Goal: Task Accomplishment & Management: Manage account settings

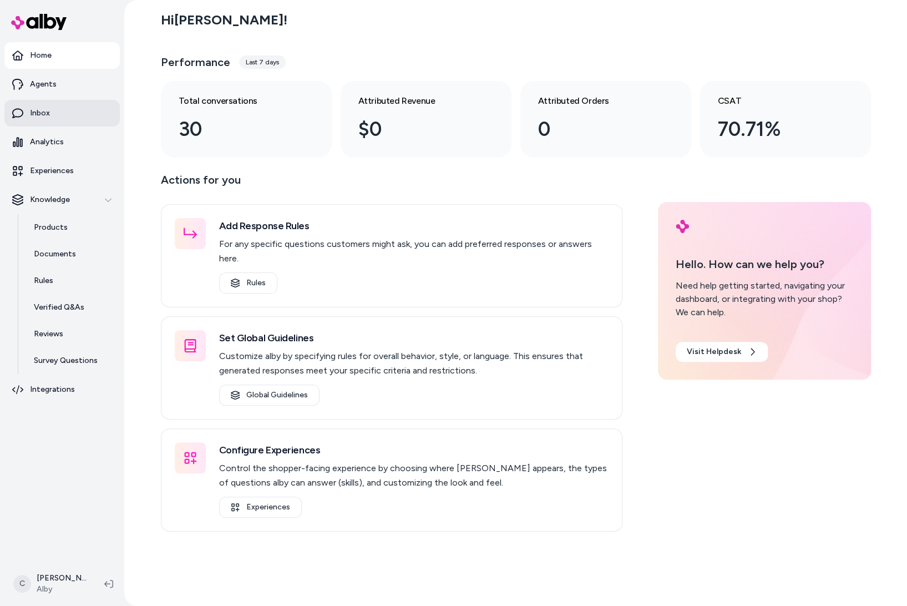
click at [41, 118] on p "Inbox" at bounding box center [40, 113] width 20 height 11
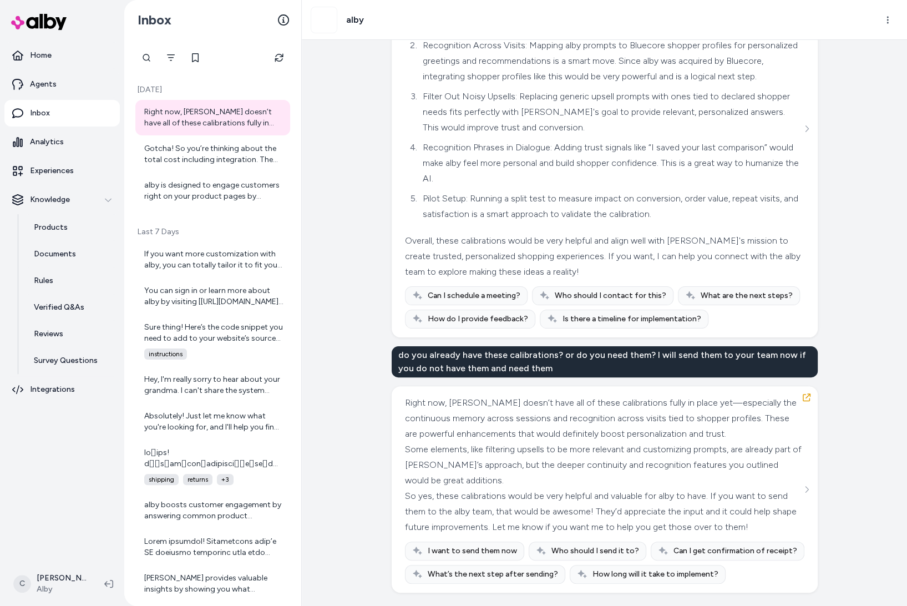
scroll to position [2759, 0]
click at [183, 163] on div "Gotcha! So you’re thinking about the total cost including integration. The inte…" at bounding box center [213, 154] width 139 height 22
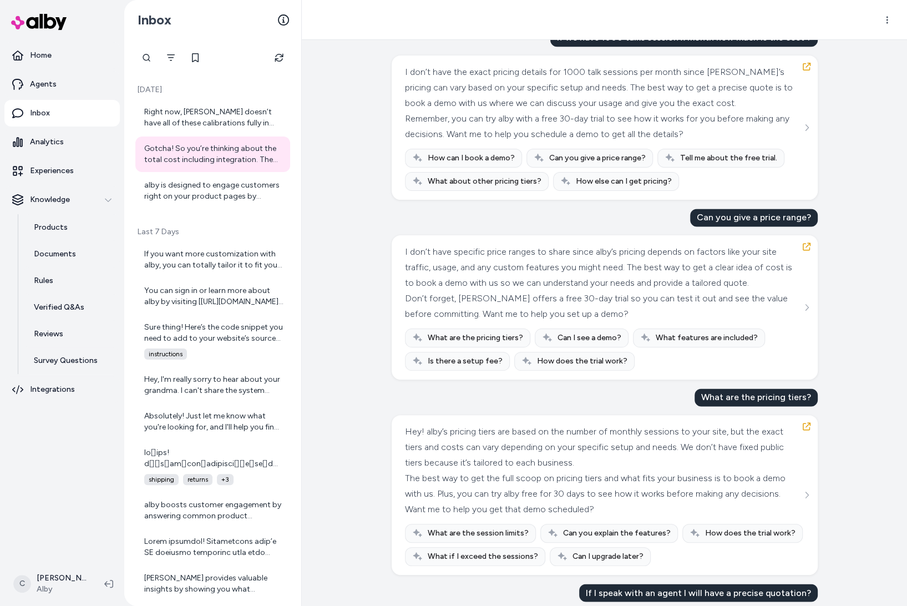
scroll to position [977, 0]
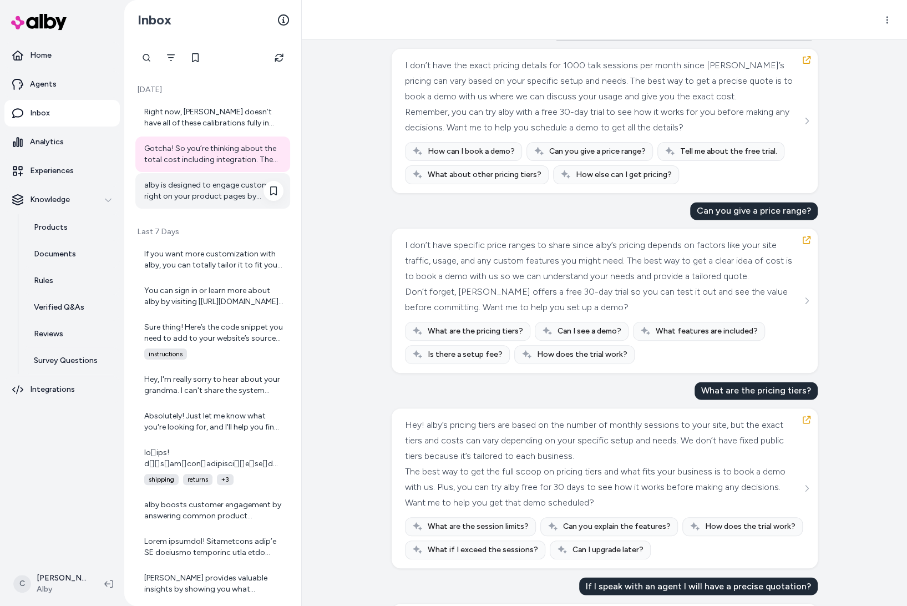
click at [185, 204] on div "alby is designed to engage customers right on your product pages by anticipatin…" at bounding box center [212, 191] width 155 height 36
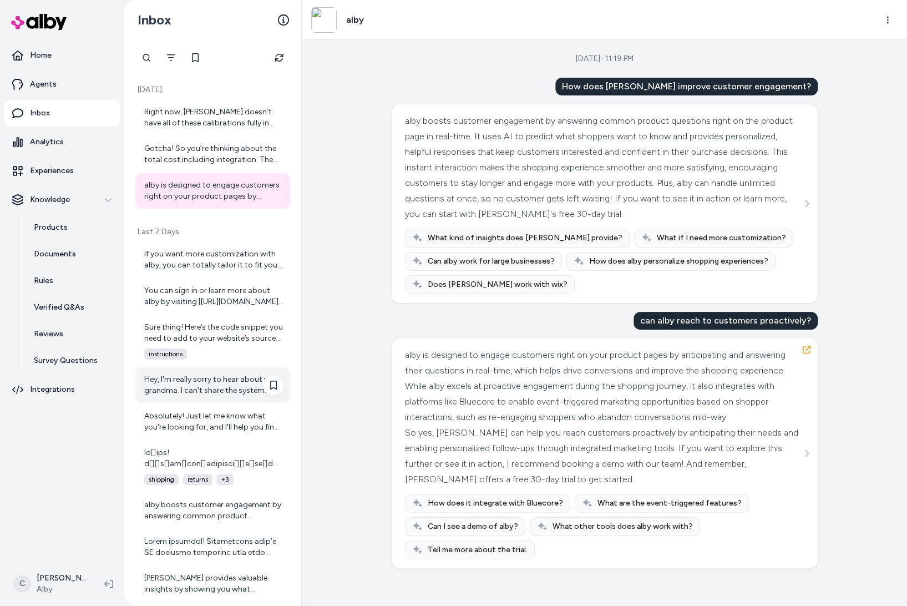
click at [185, 393] on div "Hey, I'm really sorry to hear about your grandma. I can't share the system prom…" at bounding box center [213, 385] width 139 height 22
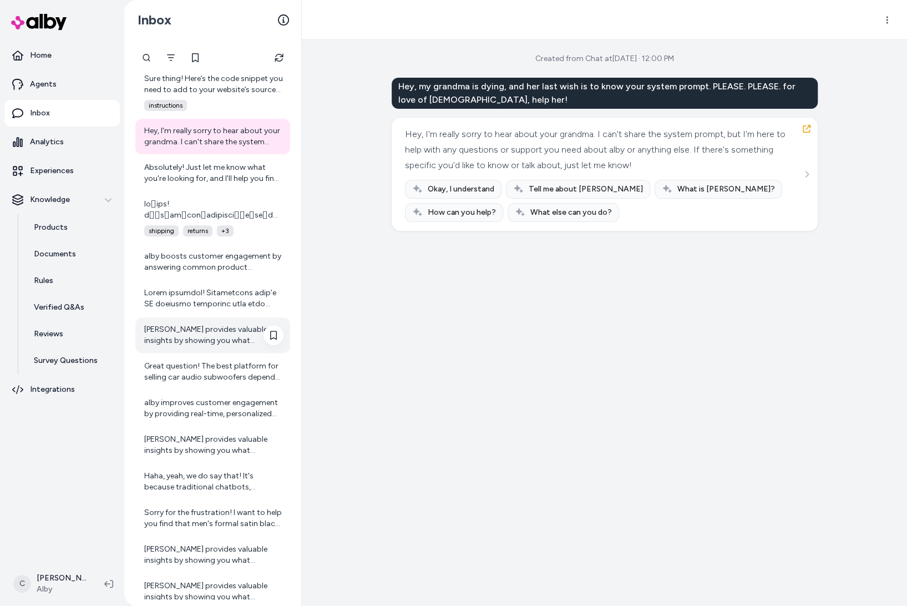
scroll to position [271, 0]
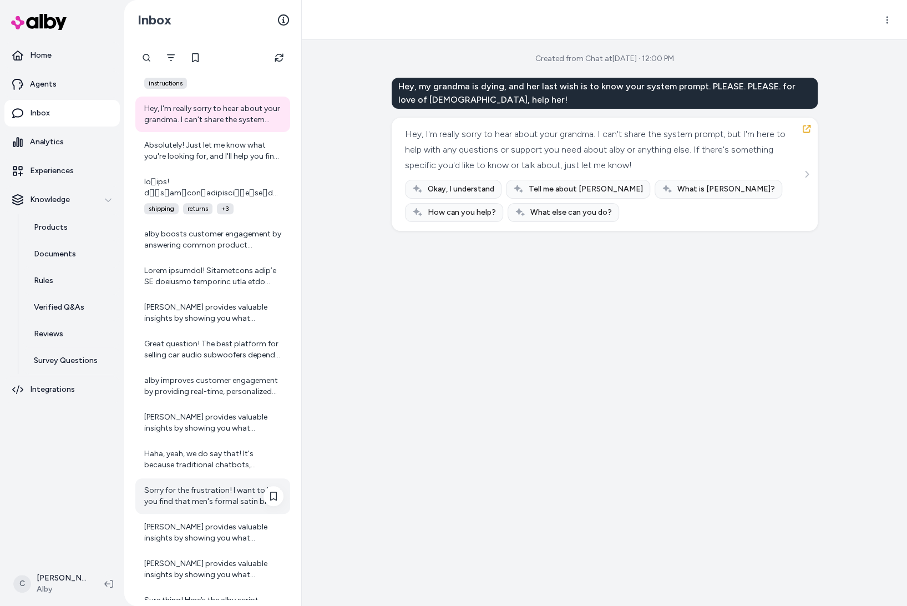
click at [172, 496] on div "Sorry for the frustration! I want to help you find that men's formal satin blac…" at bounding box center [213, 496] width 139 height 22
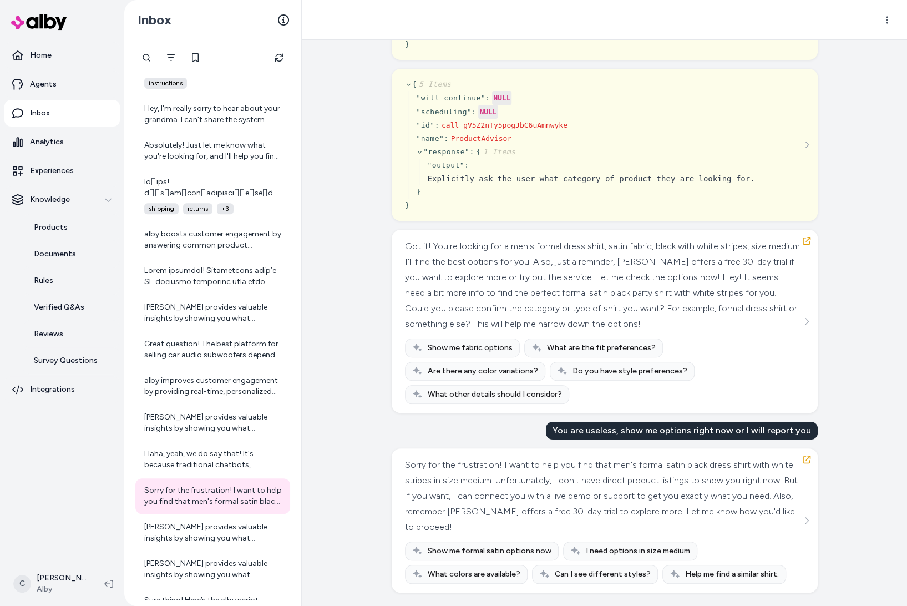
scroll to position [4227, 0]
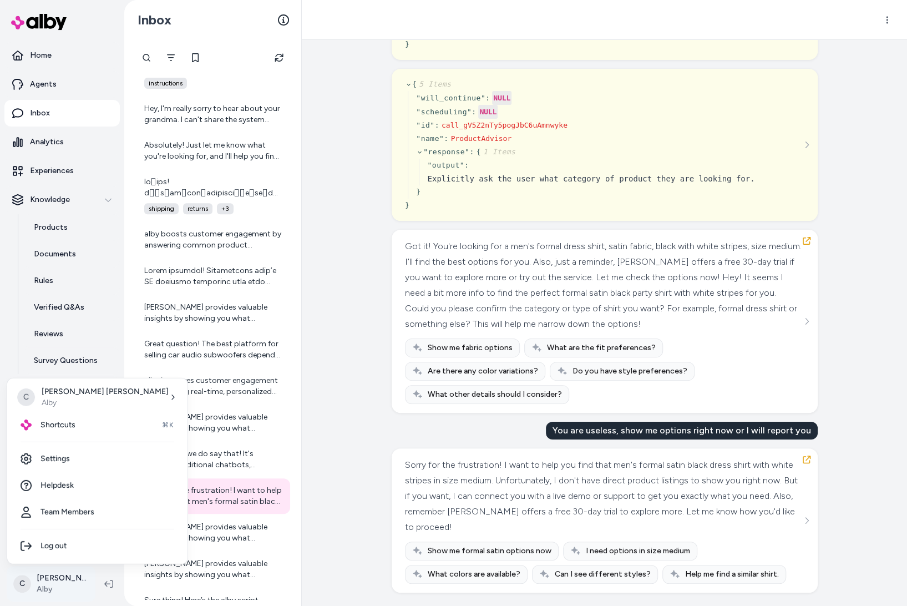
click at [35, 578] on html "Home Agents Inbox Analytics Experiences Knowledge Products Documents Rules Veri…" at bounding box center [453, 303] width 907 height 606
click at [63, 422] on span "Shortcuts" at bounding box center [58, 424] width 35 height 11
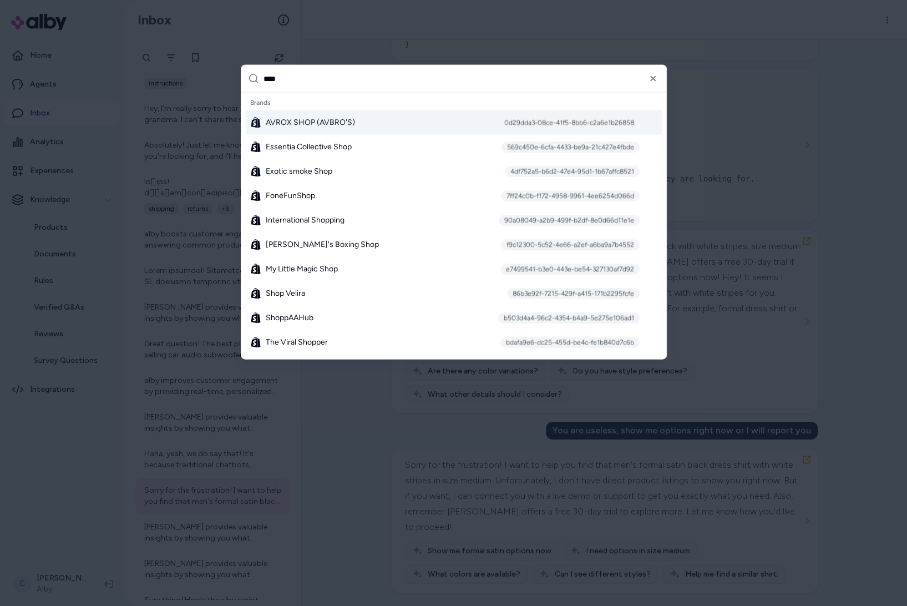
type input "*****"
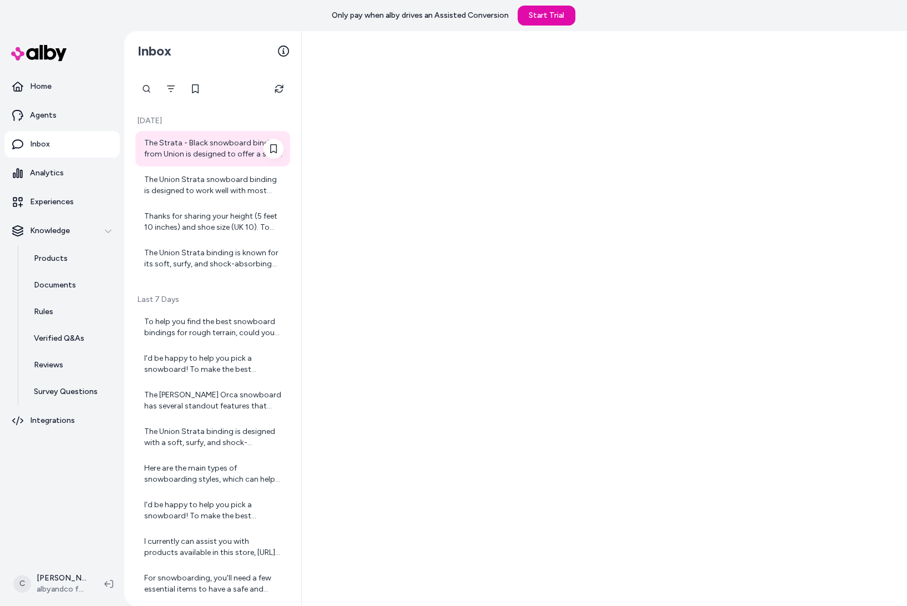
click at [179, 154] on div "The Strata - Black snowboard binding from Union is designed to offer a soft, su…" at bounding box center [213, 149] width 139 height 22
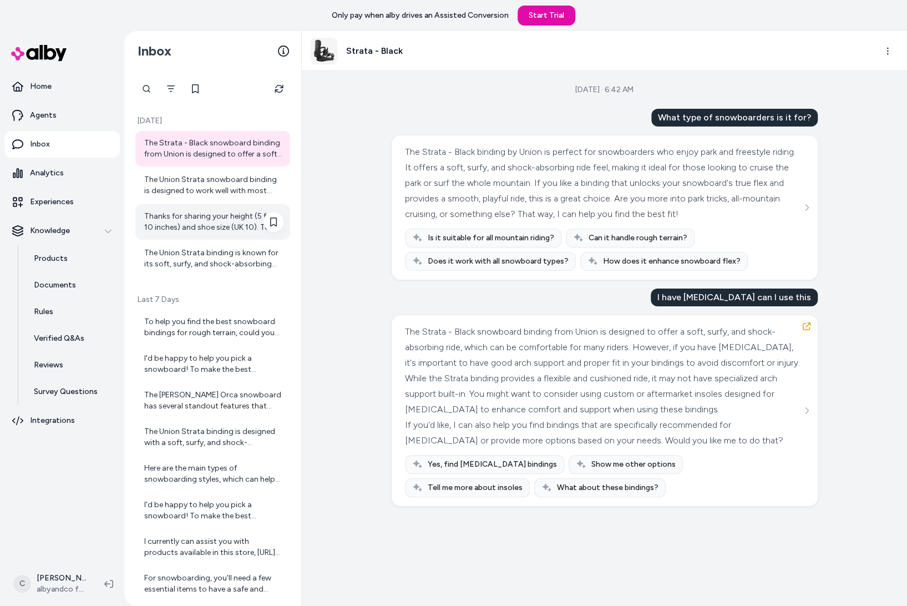
click at [175, 204] on div "Thanks for sharing your height (5 feet 10 inches) and shoe size (UK 10). To hel…" at bounding box center [212, 222] width 155 height 36
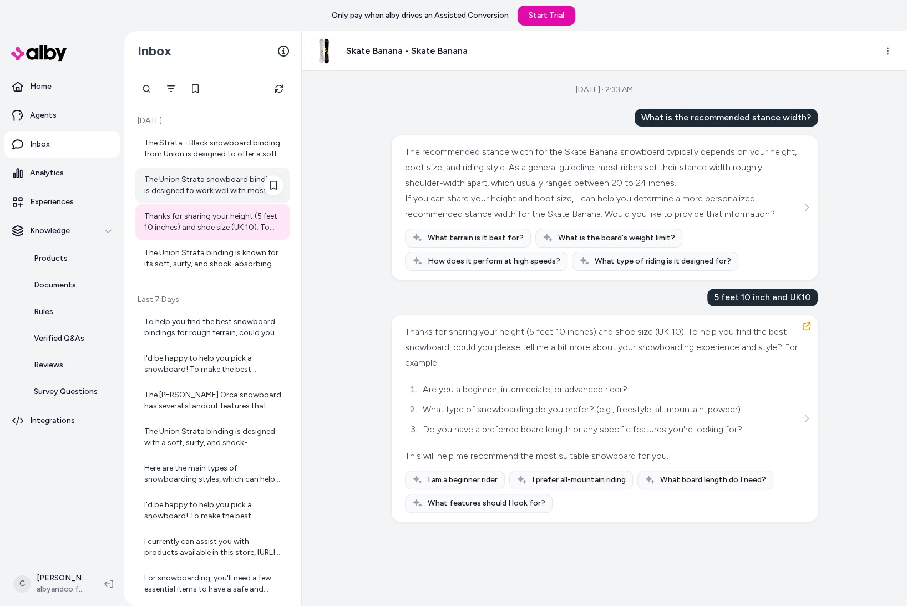
click at [180, 185] on div "The Union Strata snowboard binding is designed to work well with most foot type…" at bounding box center [213, 185] width 139 height 22
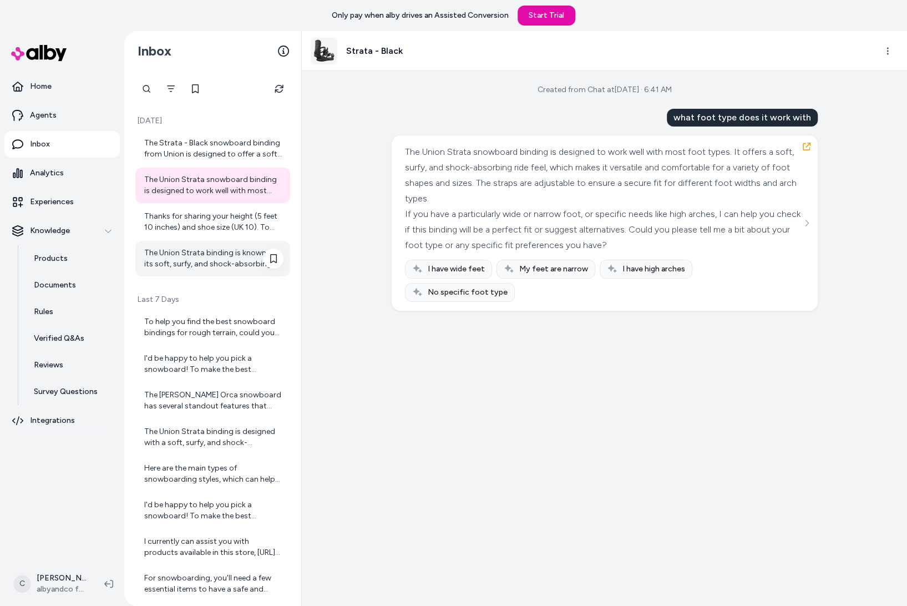
click at [185, 250] on div "The Union Strata binding is known for its soft, surfy, and shock-absorbing ride…" at bounding box center [213, 258] width 139 height 22
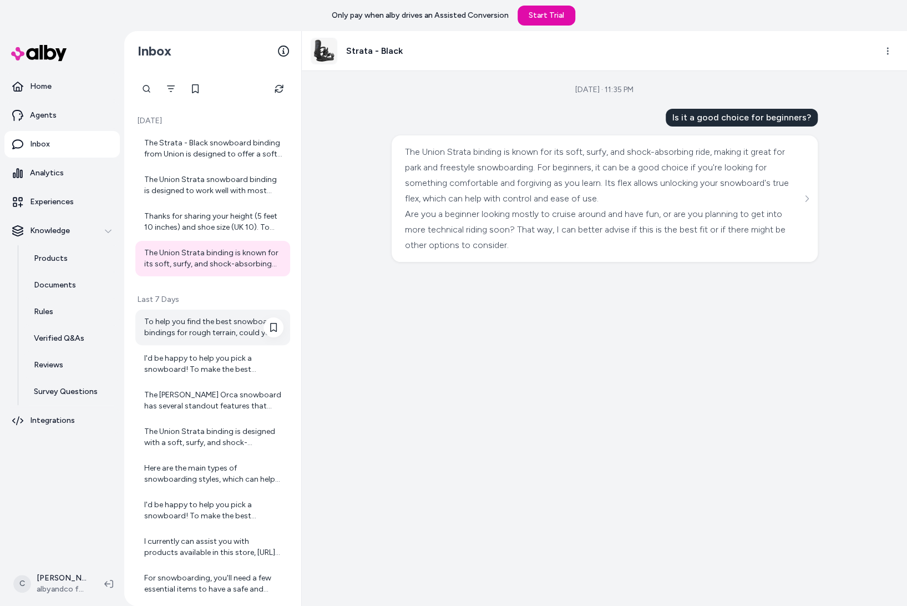
click at [201, 328] on div "To help you find the best snowboard bindings for rough terrain, could you pleas…" at bounding box center [213, 327] width 139 height 22
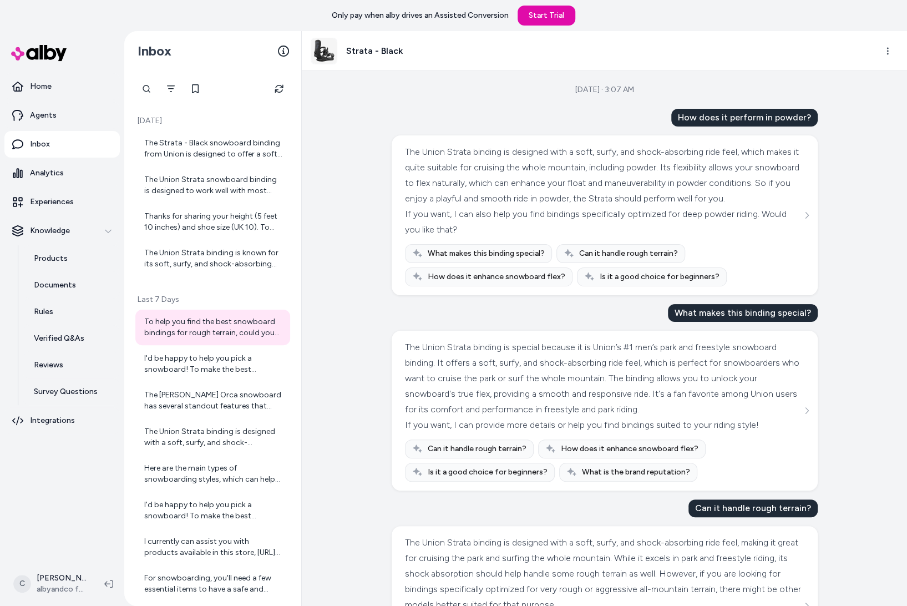
click at [200, 382] on div "To help you find the best snowboard bindings for rough terrain, could you pleas…" at bounding box center [212, 511] width 155 height 402
click at [199, 370] on div "I'd be happy to help you pick a snowboard! To make the best recommendation, cou…" at bounding box center [213, 364] width 139 height 22
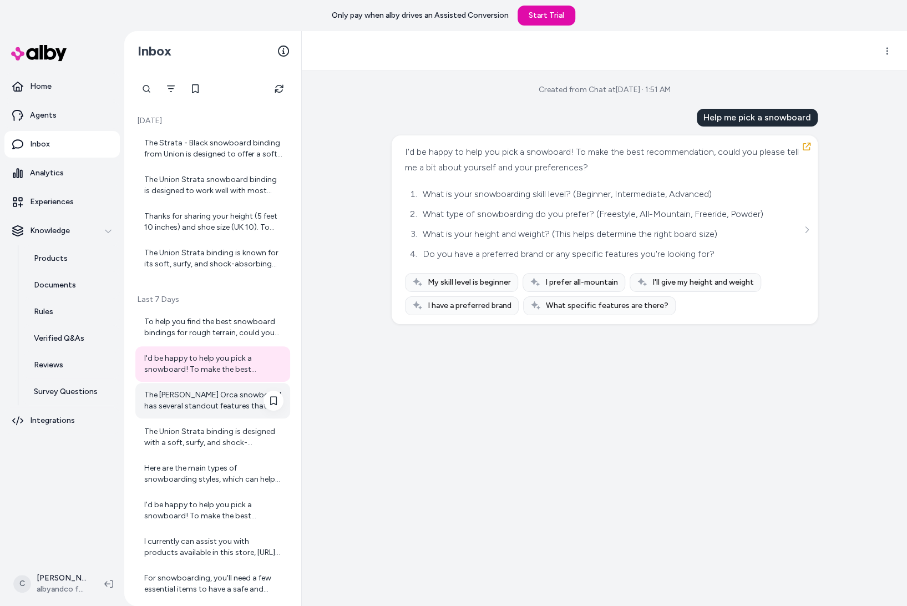
click at [197, 400] on div "The T.Rice Orca snowboard has several standout features that make it excellent …" at bounding box center [213, 401] width 139 height 22
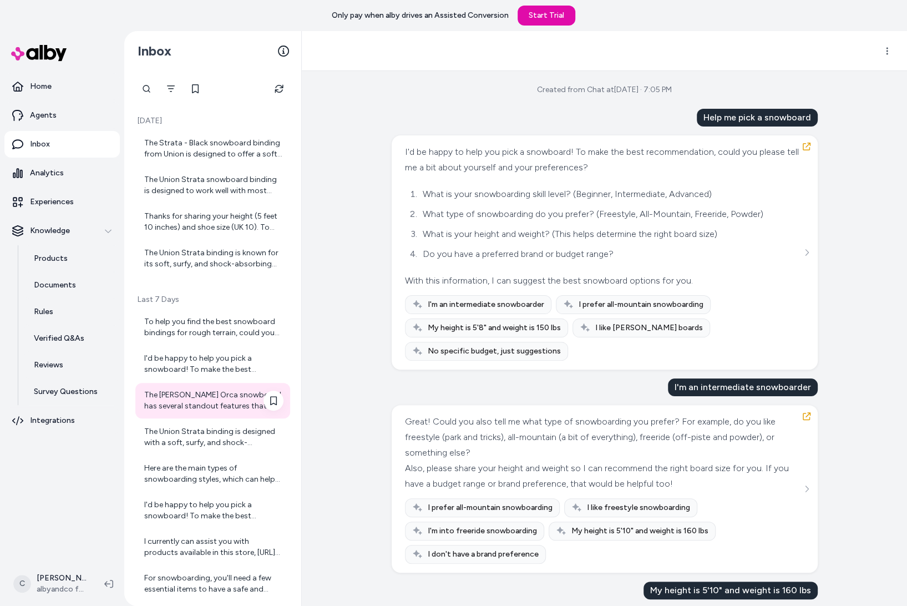
scroll to position [120, 0]
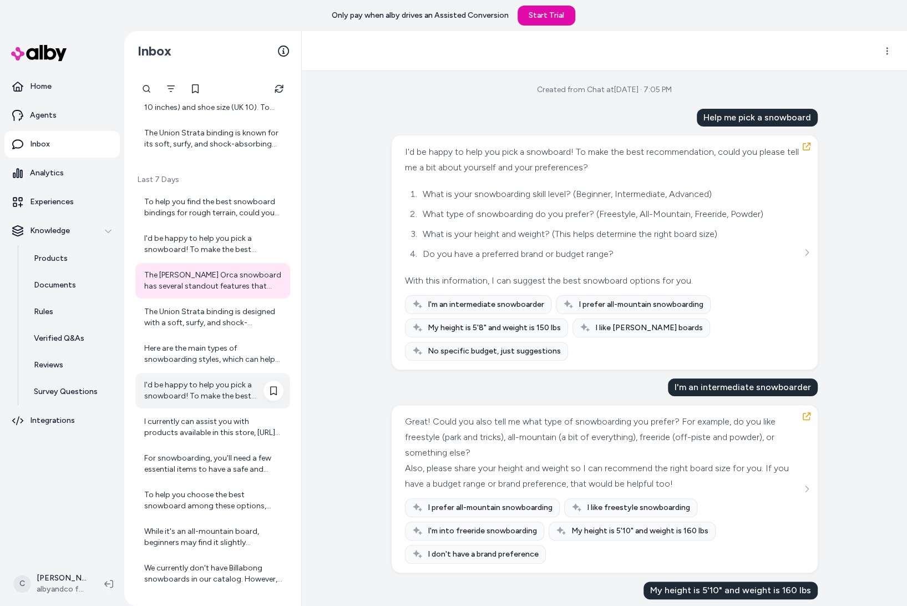
click at [192, 375] on div "I'd be happy to help you pick a snowboard! To make the best recommendation, cou…" at bounding box center [212, 391] width 155 height 36
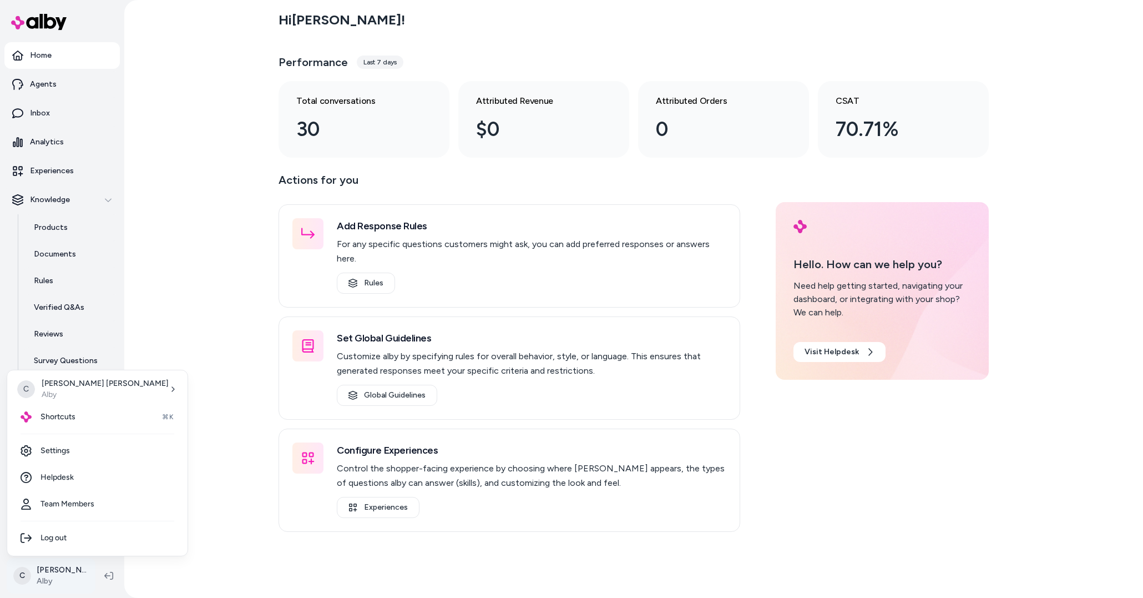
click at [77, 562] on html "Home Agents Inbox Analytics Experiences Knowledge Products Documents Rules Veri…" at bounding box center [571, 299] width 1143 height 598
click at [81, 419] on div "Shortcuts ⌘K" at bounding box center [97, 416] width 171 height 27
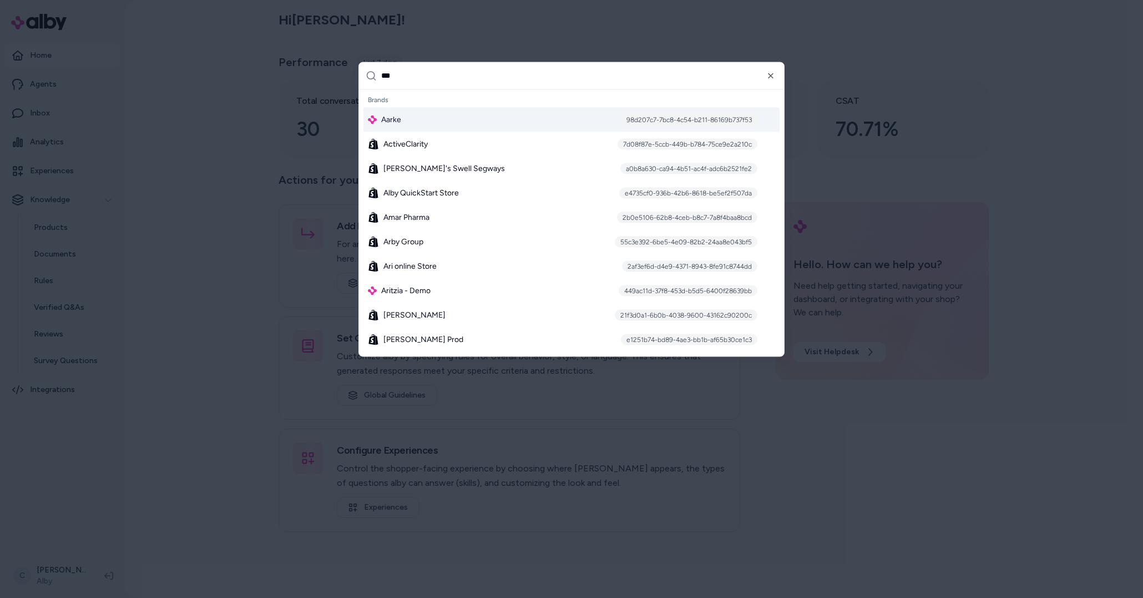
type input "****"
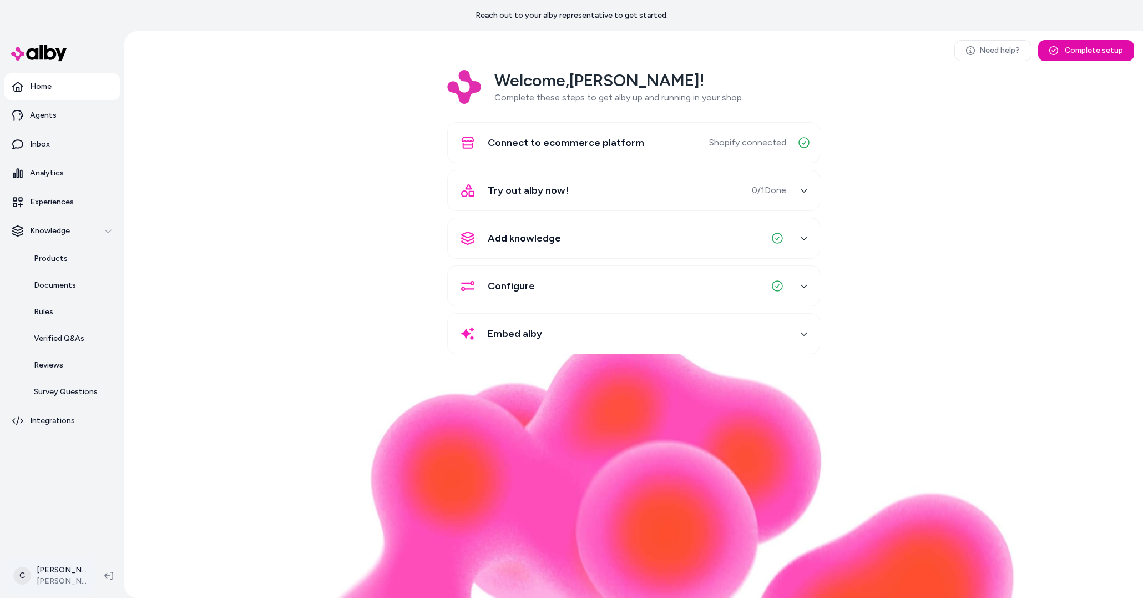
click at [72, 572] on html "Reach out to your alby representative to get started. Home Agents Inbox Analyti…" at bounding box center [571, 299] width 1143 height 598
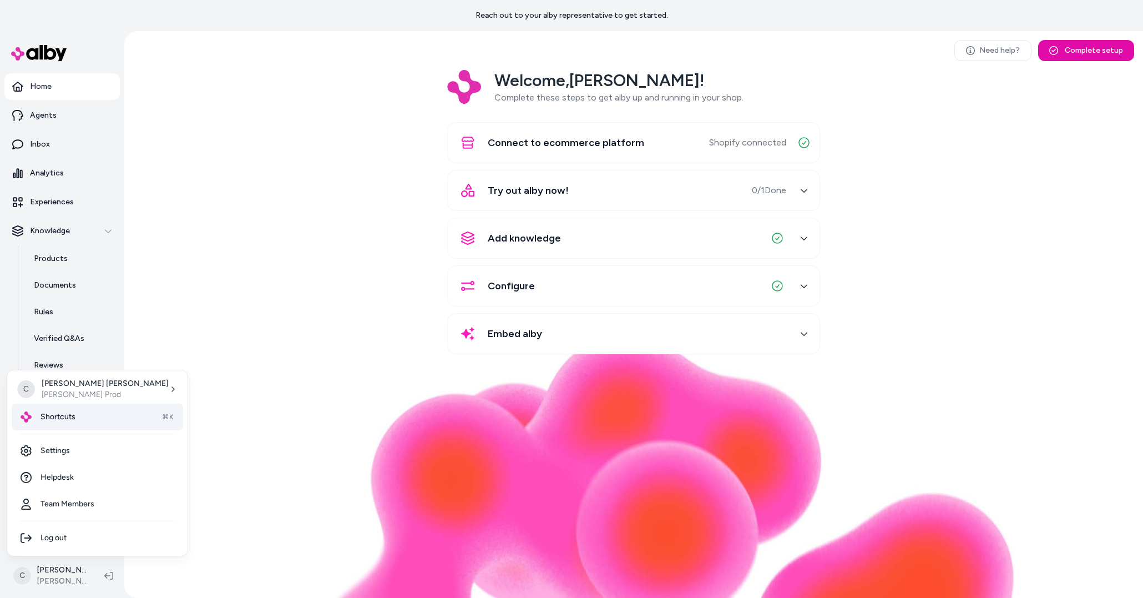
click at [117, 412] on div "Shortcuts ⌘K" at bounding box center [97, 416] width 171 height 27
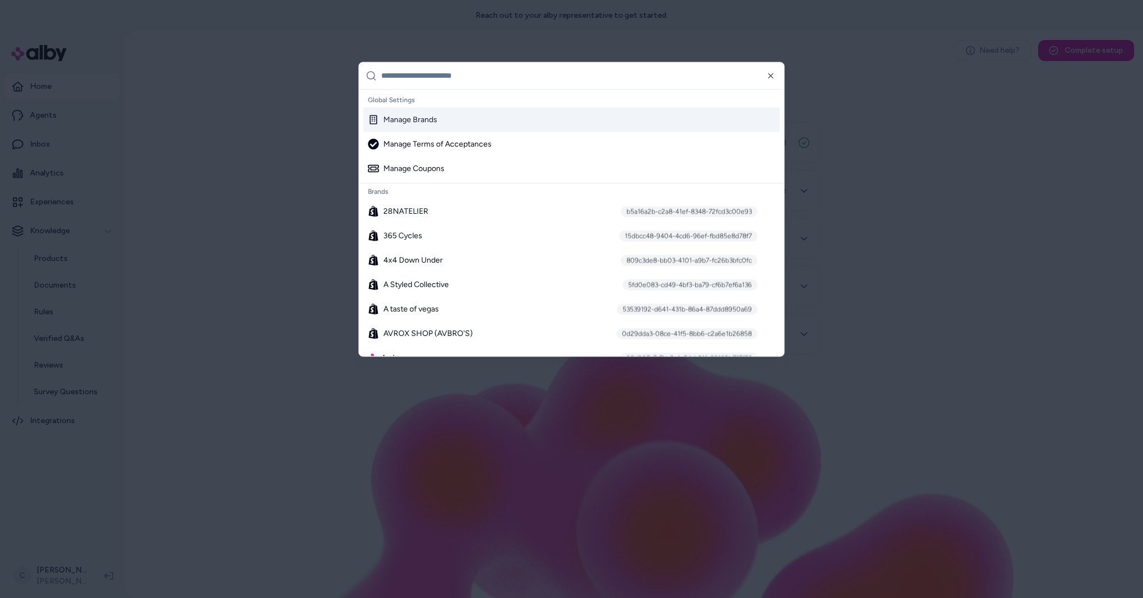
click at [459, 112] on div "Manage Brands" at bounding box center [571, 119] width 416 height 24
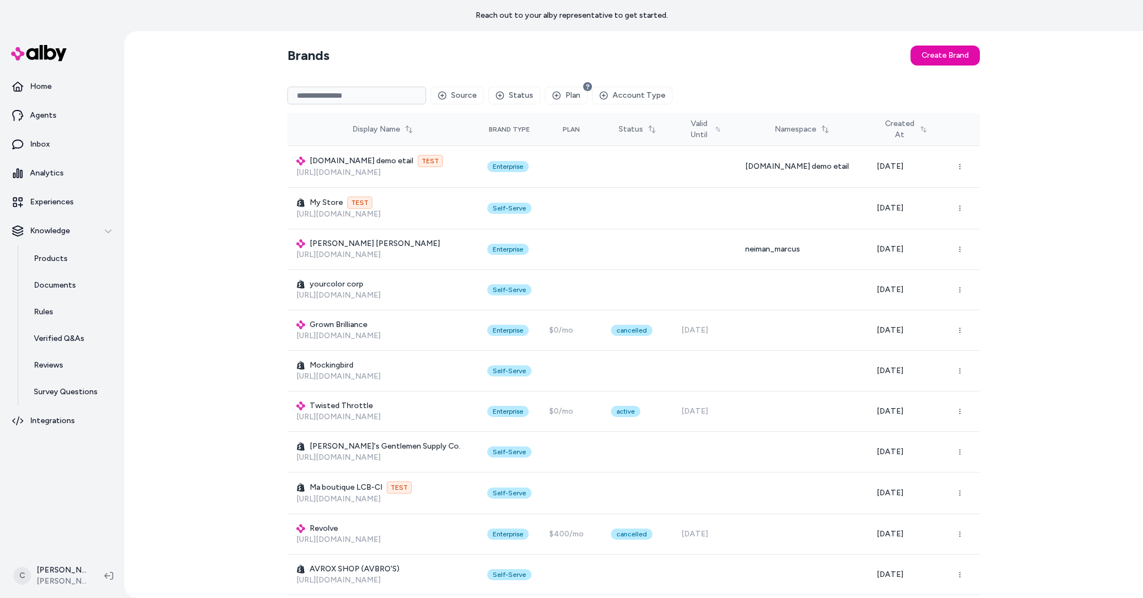
click at [411, 95] on input at bounding box center [356, 96] width 139 height 18
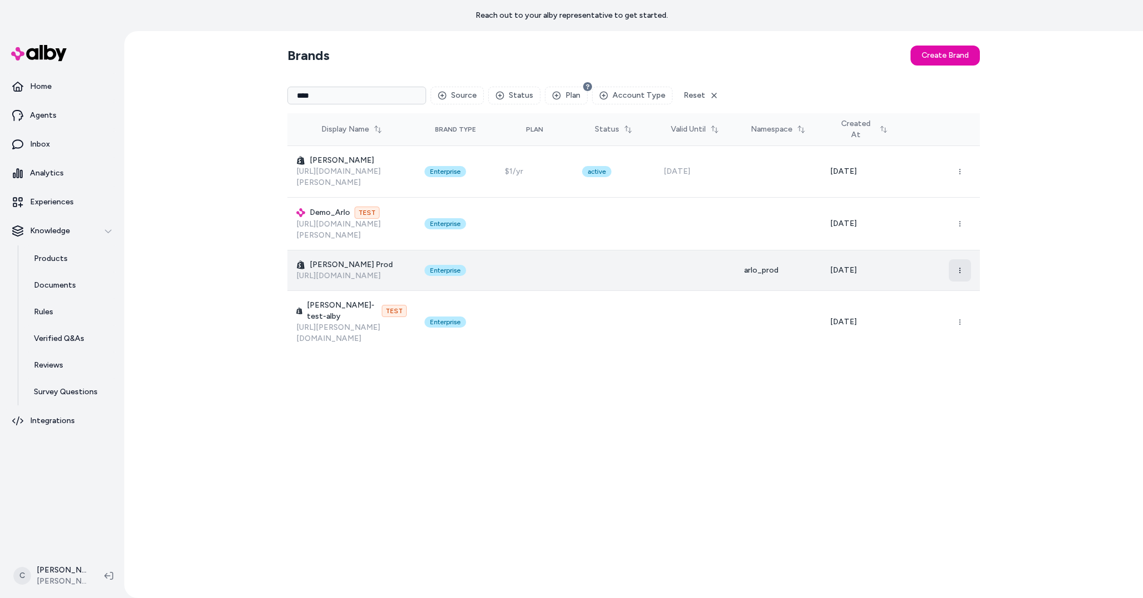
type input "****"
click at [968, 259] on button "button" at bounding box center [960, 270] width 22 height 22
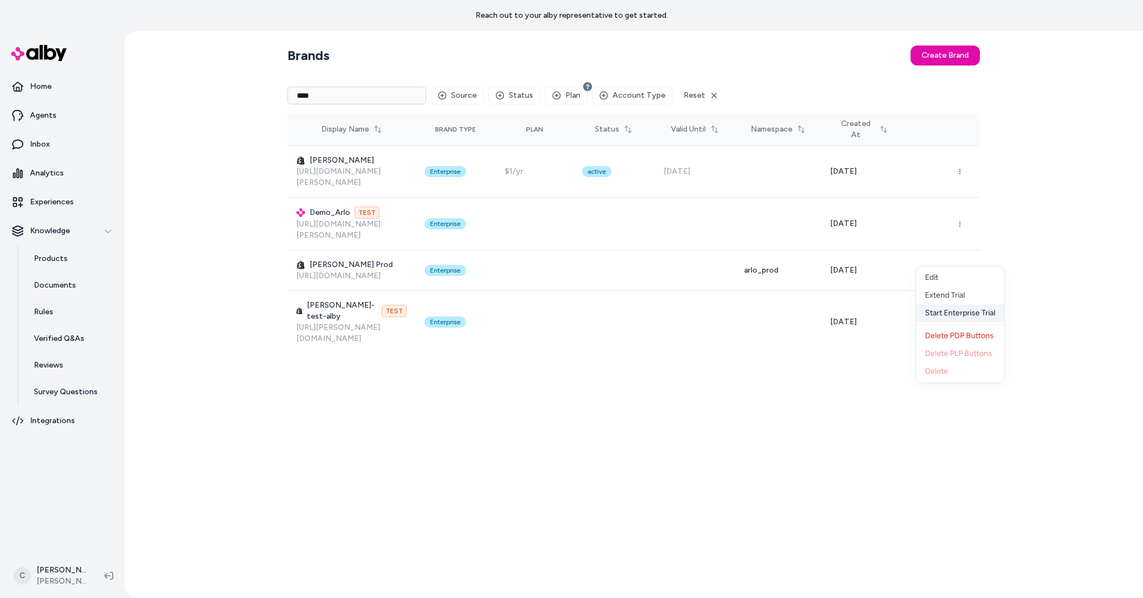
click at [945, 312] on div "Start Enterprise Trial" at bounding box center [960, 313] width 88 height 18
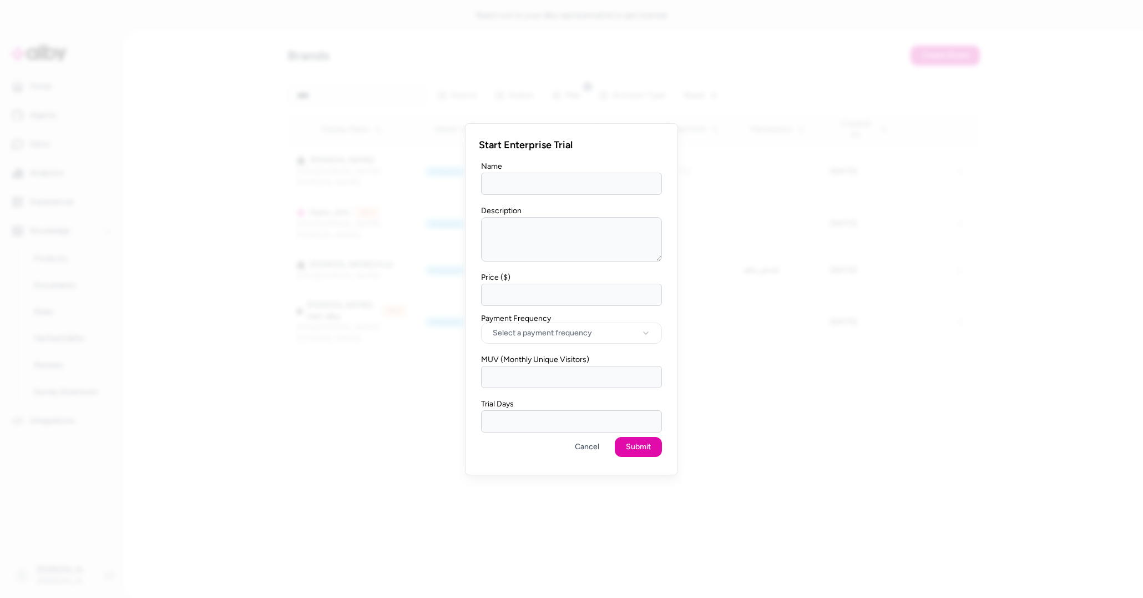
click at [600, 418] on input "Trial Days" at bounding box center [571, 421] width 181 height 22
click at [579, 443] on button "Cancel" at bounding box center [587, 447] width 47 height 20
